Goal: Task Accomplishment & Management: Use online tool/utility

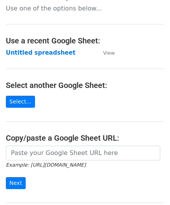
scroll to position [39, 0]
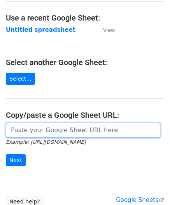
click at [33, 128] on input "url" at bounding box center [83, 130] width 154 height 15
paste input "https://docs.google.com/spreadsheets/d/1qjCFVa-05buhFcYJuT2WZlyUR3I3swT0oH3fUCh…"
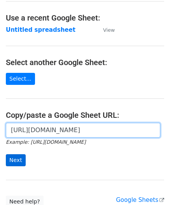
type input "https://docs.google.com/spreadsheets/d/1qjCFVa-05buhFcYJuT2WZlyUR3I3swT0oH3fUCh…"
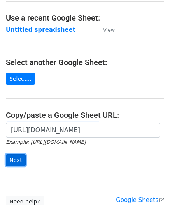
click at [16, 156] on input "Next" at bounding box center [16, 160] width 20 height 12
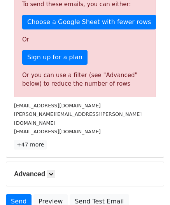
scroll to position [212, 0]
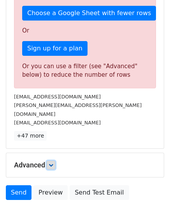
click at [55, 161] on link at bounding box center [51, 165] width 9 height 9
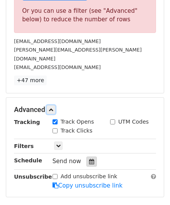
scroll to position [290, 0]
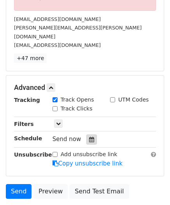
click at [87, 135] on div at bounding box center [91, 140] width 10 height 10
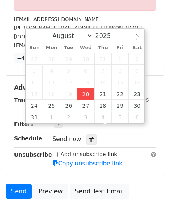
type input "[DATE] 12:00"
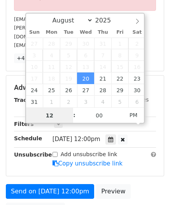
type input "5"
drag, startPoint x: 43, startPoint y: 115, endPoint x: 34, endPoint y: 114, distance: 8.5
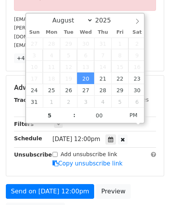
type input "[DATE] 17:00"
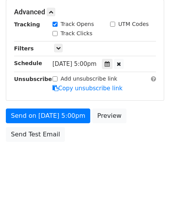
scroll to position [308, 0]
